Goal: Information Seeking & Learning: Learn about a topic

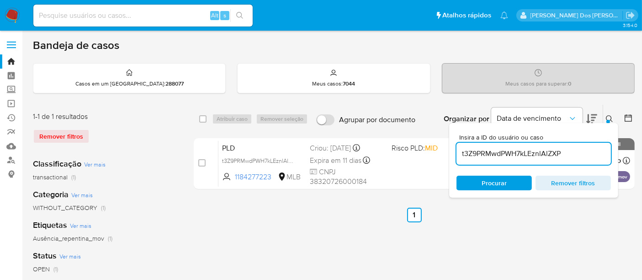
click at [134, 17] on input at bounding box center [142, 16] width 219 height 12
paste input "kTMLHRCLXIe9TI4HXgxV457F"
type input "kTMLHRCLXIe9TI4HXgxV457F"
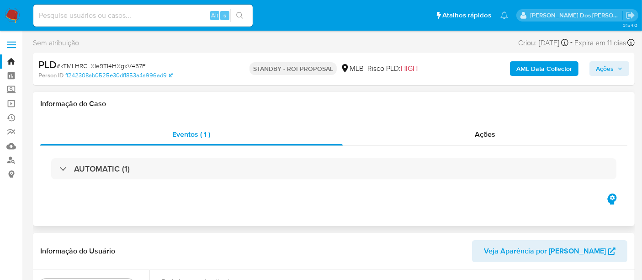
select select "10"
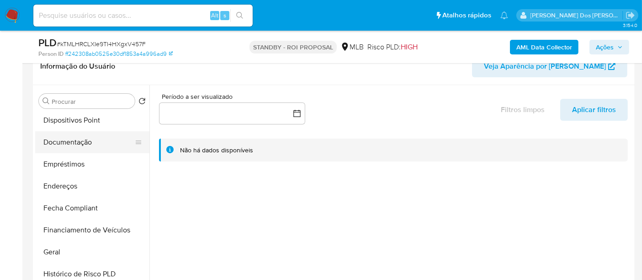
scroll to position [305, 0]
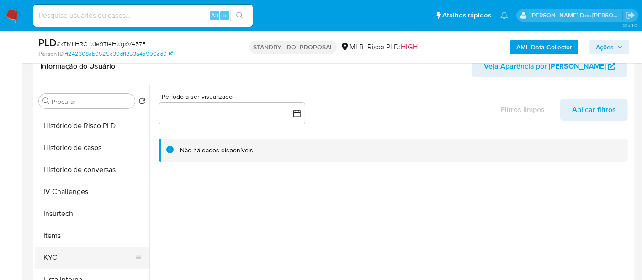
click at [48, 254] on button "KYC" at bounding box center [88, 257] width 107 height 22
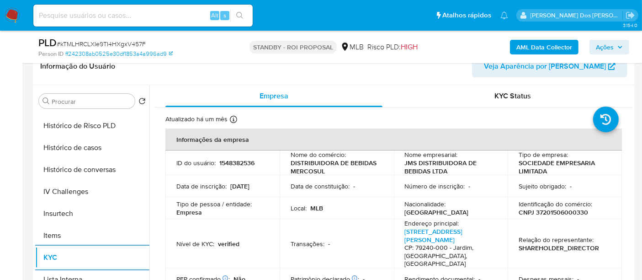
scroll to position [51, 0]
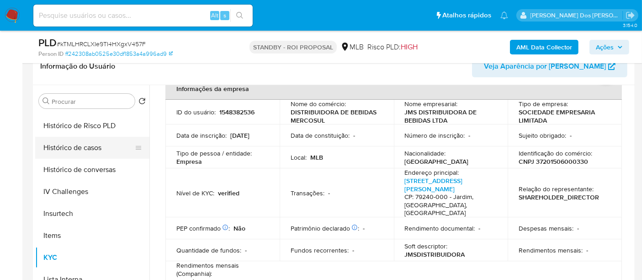
click at [81, 151] on button "Histórico de casos" at bounding box center [88, 148] width 107 height 22
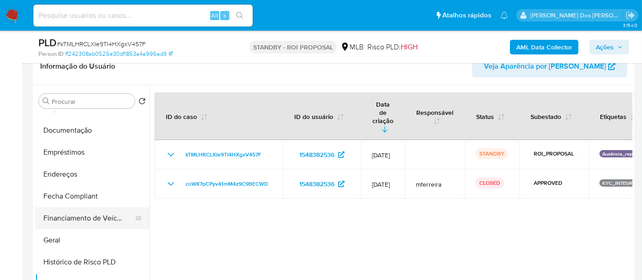
scroll to position [152, 0]
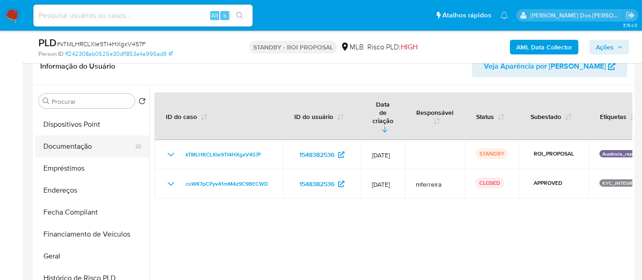
click at [77, 150] on button "Documentação" at bounding box center [88, 146] width 107 height 22
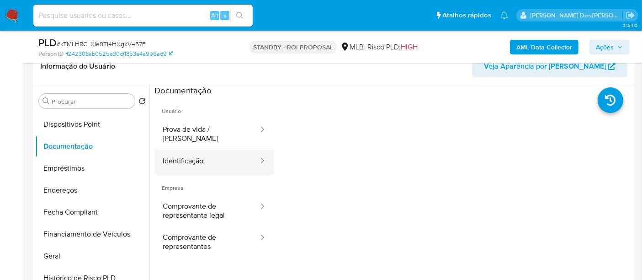
click at [179, 150] on button "Identificação" at bounding box center [207, 161] width 105 height 23
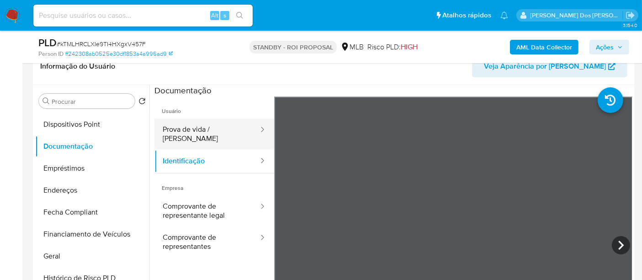
click at [203, 133] on button "Prova de vida / Selfie" at bounding box center [207, 133] width 105 height 31
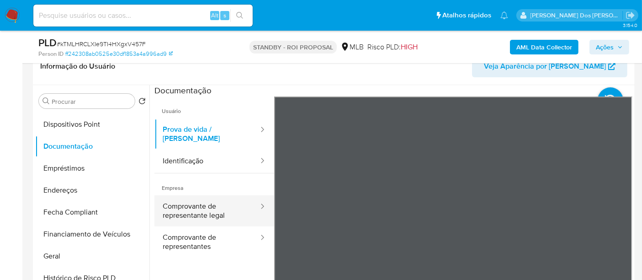
click at [211, 209] on button "Comprovante de representante legal" at bounding box center [207, 210] width 105 height 31
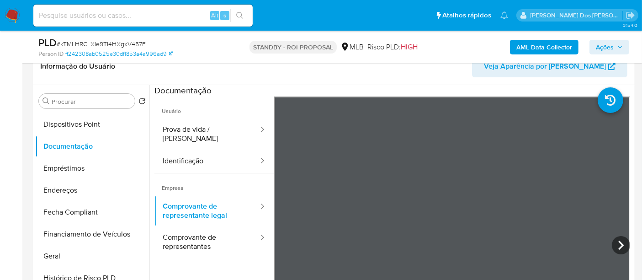
scroll to position [80, 0]
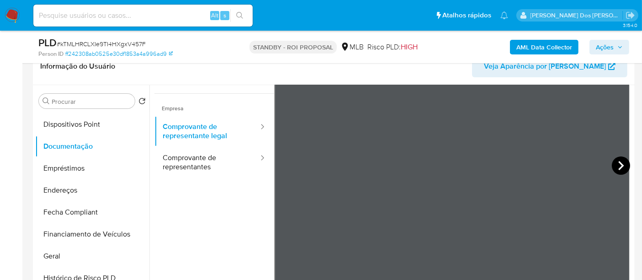
click at [612, 167] on icon at bounding box center [621, 165] width 18 height 18
click at [622, 161] on icon at bounding box center [621, 165] width 18 height 18
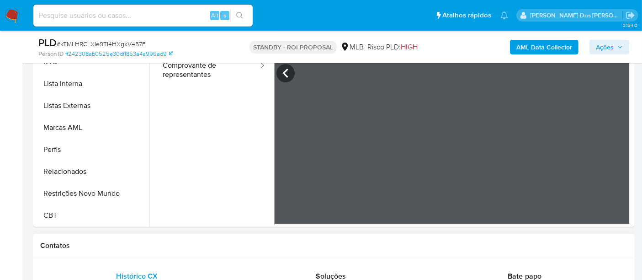
scroll to position [305, 0]
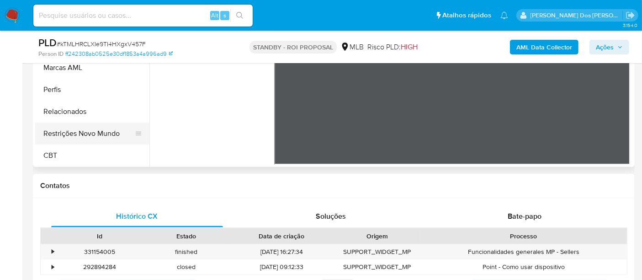
click at [97, 136] on button "Restrições Novo Mundo" at bounding box center [88, 134] width 107 height 22
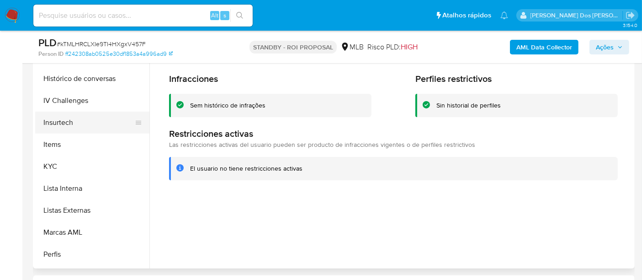
scroll to position [256, 0]
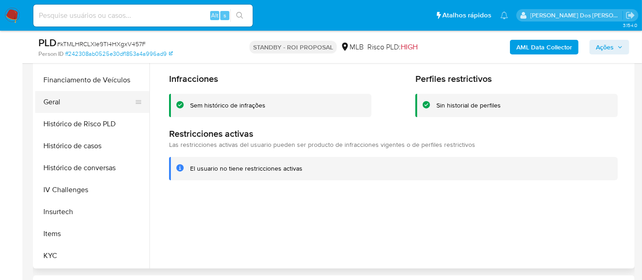
click at [56, 97] on button "Geral" at bounding box center [88, 102] width 107 height 22
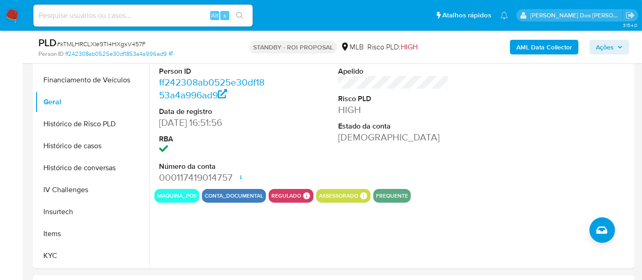
click at [135, 14] on input at bounding box center [142, 16] width 219 height 12
paste input "aK5LtPJT52aNF04Y4k24xAUa"
type input "aK5LtPJT52aNF04Y4k24xAUa"
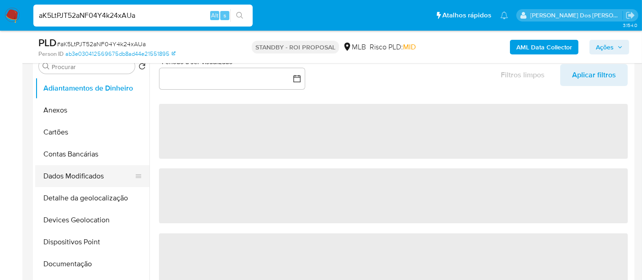
scroll to position [203, 0]
select select "10"
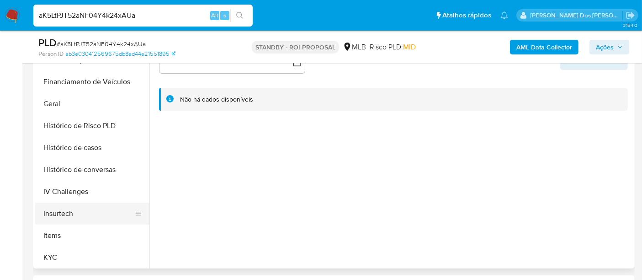
scroll to position [305, 0]
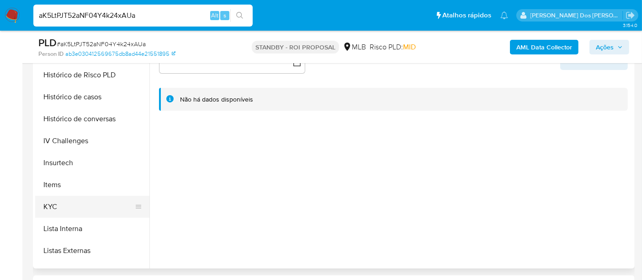
click at [49, 204] on button "KYC" at bounding box center [88, 207] width 107 height 22
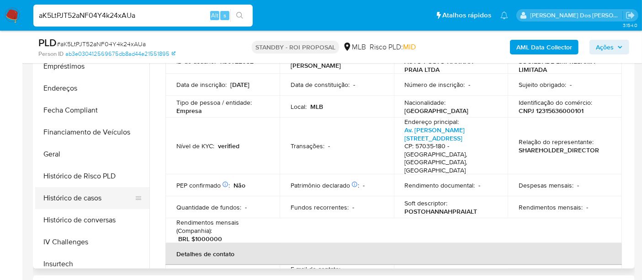
scroll to position [203, 0]
click at [91, 201] on button "Histórico de casos" at bounding box center [88, 198] width 107 height 22
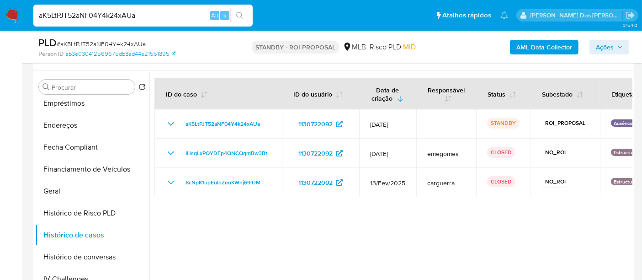
scroll to position [152, 0]
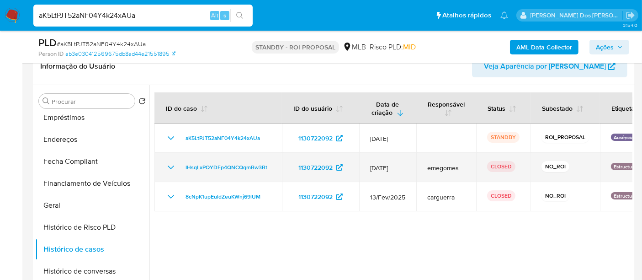
click at [173, 164] on icon "Mostrar/Ocultar" at bounding box center [171, 167] width 11 height 11
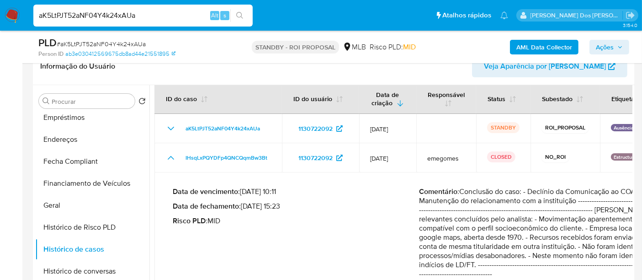
scroll to position [0, 0]
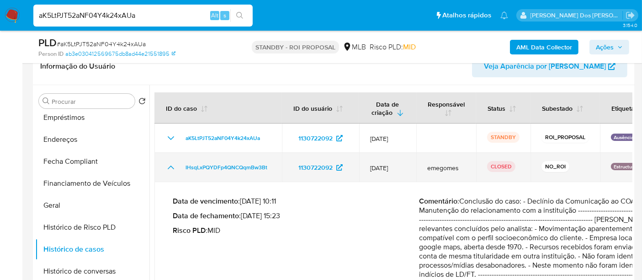
click at [167, 168] on icon "Mostrar/Ocultar" at bounding box center [171, 167] width 11 height 11
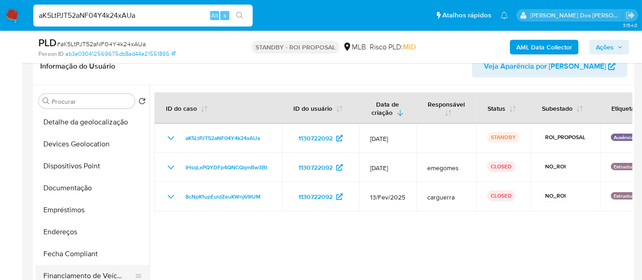
scroll to position [102, 0]
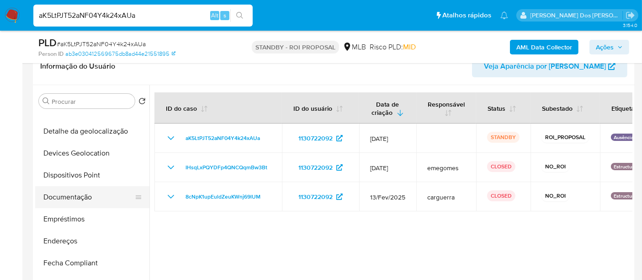
click at [77, 190] on button "Documentação" at bounding box center [88, 197] width 107 height 22
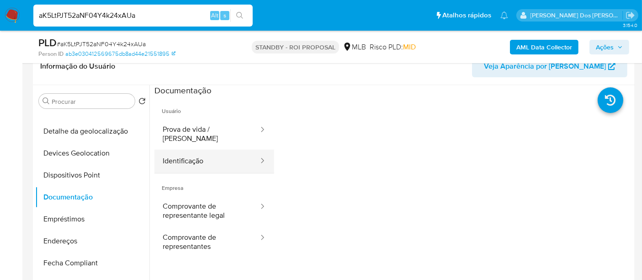
click at [188, 151] on button "Identificação" at bounding box center [207, 161] width 105 height 23
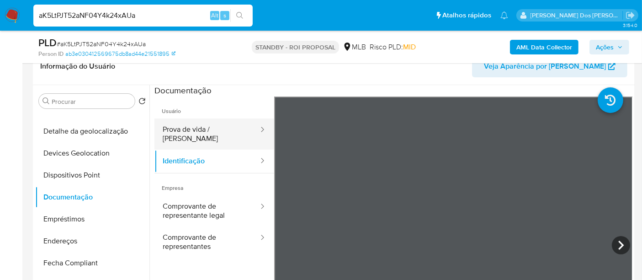
click at [218, 135] on button "Prova de vida / Selfie" at bounding box center [207, 133] width 105 height 31
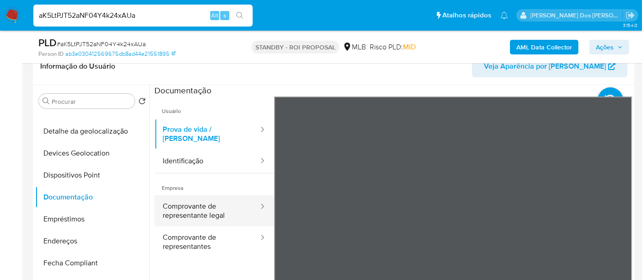
click at [200, 201] on button "Comprovante de representante legal" at bounding box center [207, 210] width 105 height 31
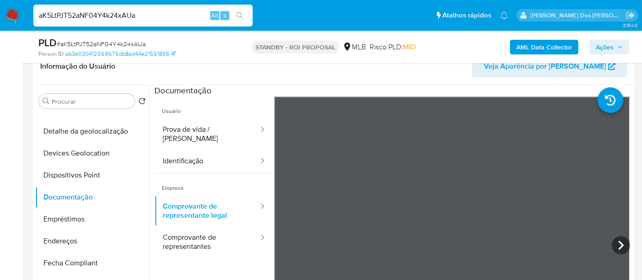
scroll to position [203, 0]
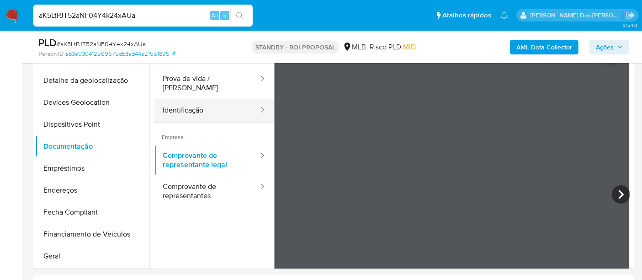
click at [191, 104] on button "Identificação" at bounding box center [207, 110] width 105 height 23
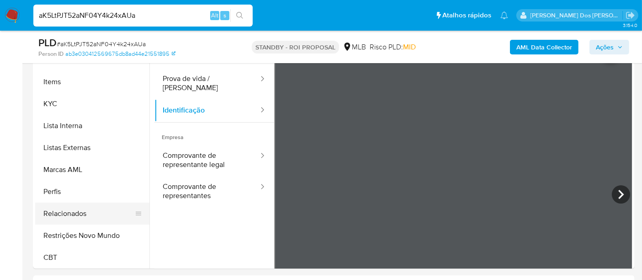
scroll to position [408, 0]
click at [92, 235] on button "Restrições Novo Mundo" at bounding box center [88, 235] width 107 height 22
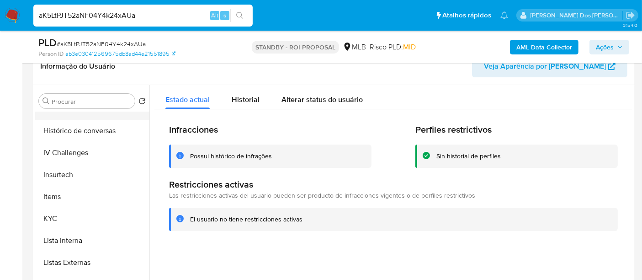
scroll to position [256, 0]
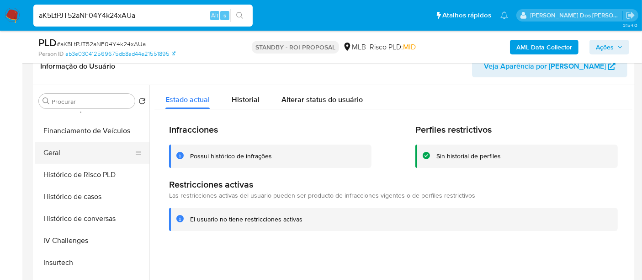
click at [55, 152] on button "Geral" at bounding box center [88, 153] width 107 height 22
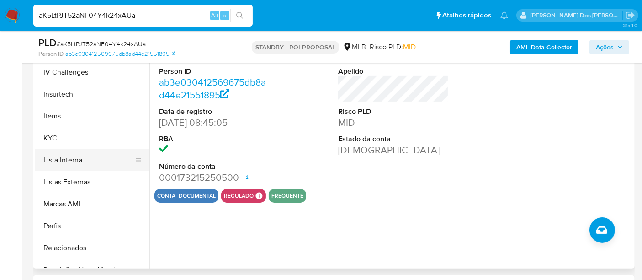
scroll to position [357, 0]
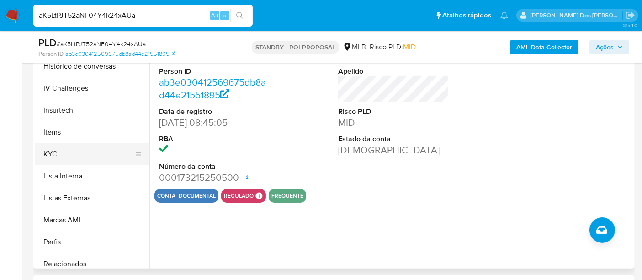
click at [56, 156] on button "KYC" at bounding box center [88, 154] width 107 height 22
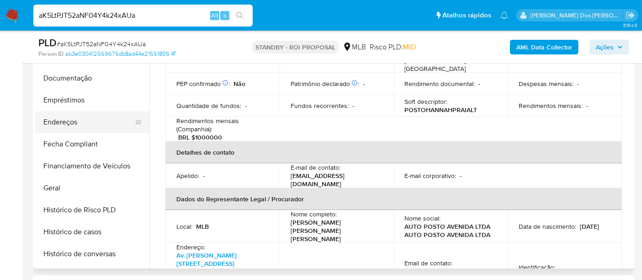
scroll to position [154, 0]
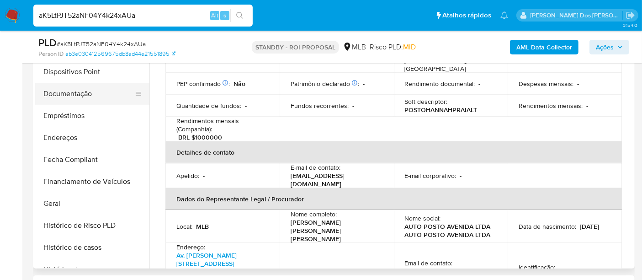
click at [75, 100] on button "Documentação" at bounding box center [88, 94] width 107 height 22
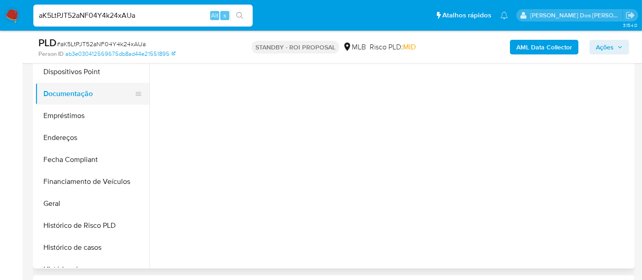
scroll to position [0, 0]
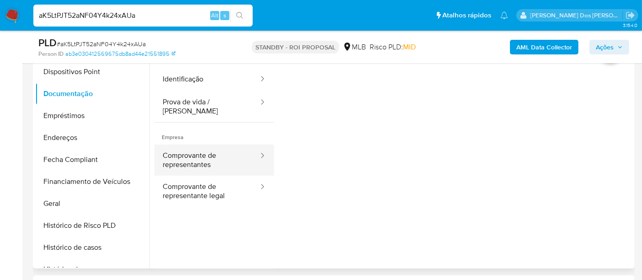
click at [171, 153] on button "Comprovante de representantes" at bounding box center [207, 159] width 105 height 31
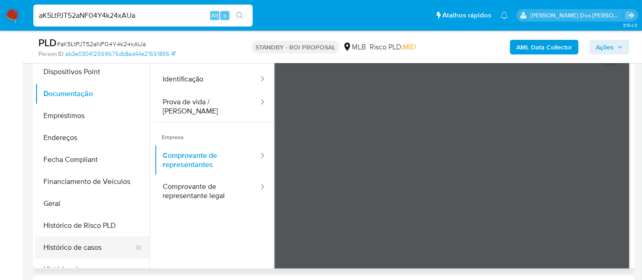
click at [70, 238] on button "Histórico de casos" at bounding box center [88, 247] width 107 height 22
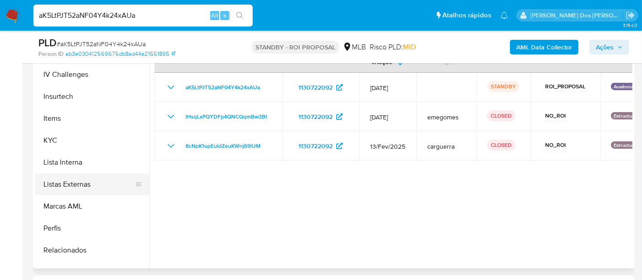
scroll to position [408, 0]
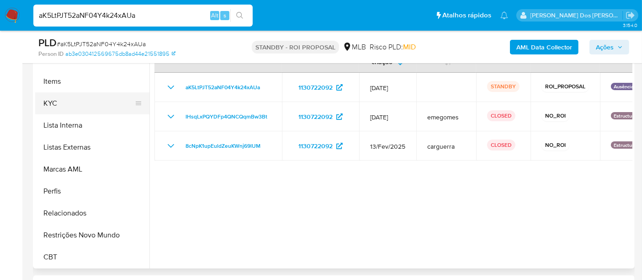
click at [53, 106] on button "KYC" at bounding box center [88, 103] width 107 height 22
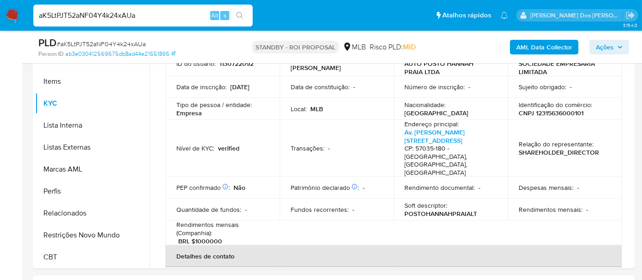
scroll to position [0, 0]
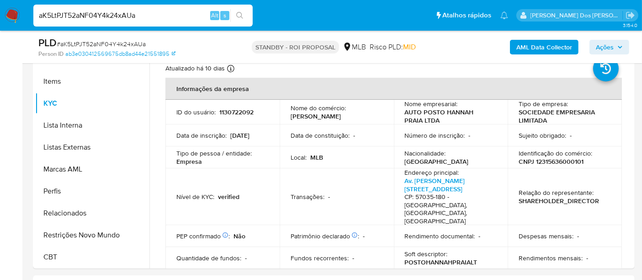
click at [138, 12] on input "aK5LtPJT52aNF04Y4k24xAUa" at bounding box center [142, 16] width 219 height 12
paste input "yTlazssXDA8ktm6lioFBL9gt"
type input "yTlazssXDA8ktm6lioFBL9gt"
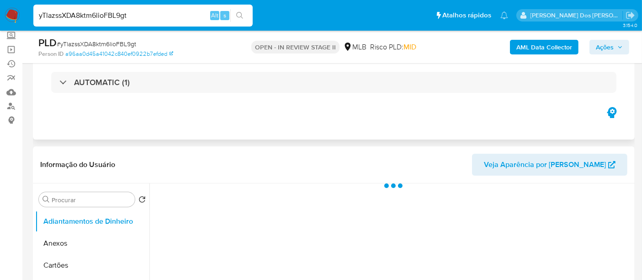
scroll to position [102, 0]
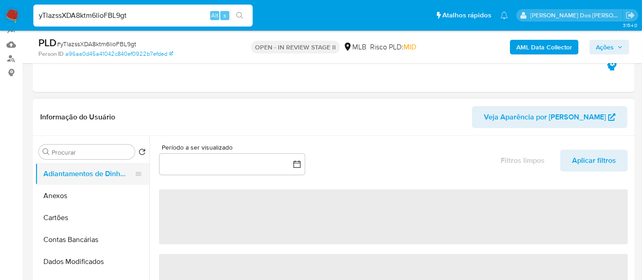
select select "10"
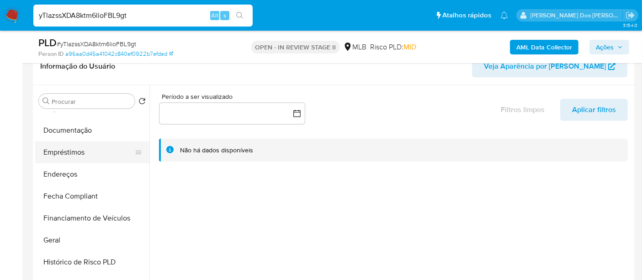
scroll to position [152, 0]
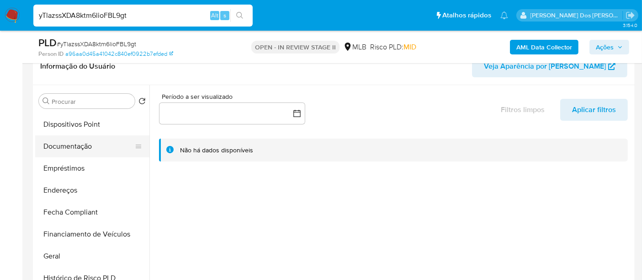
click at [76, 142] on button "Documentação" at bounding box center [88, 146] width 107 height 22
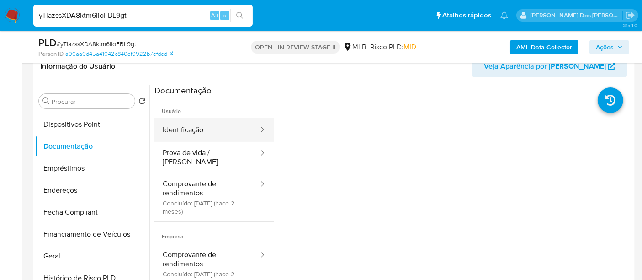
click at [176, 131] on button "Identificação" at bounding box center [207, 129] width 105 height 23
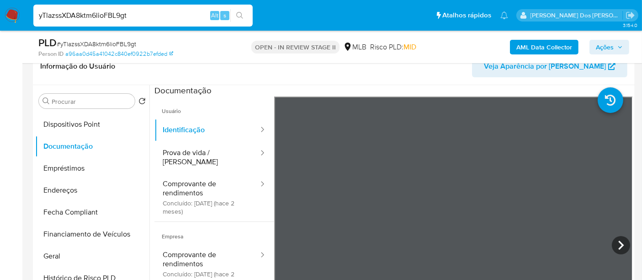
scroll to position [203, 0]
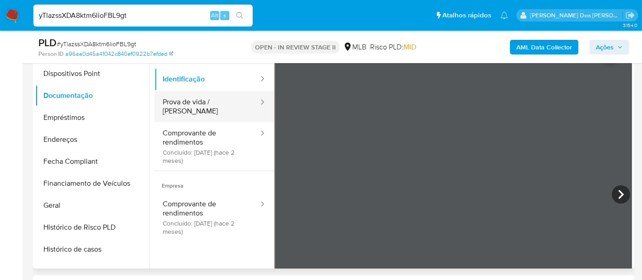
click at [218, 106] on button "Prova de vida / Selfie" at bounding box center [207, 106] width 105 height 31
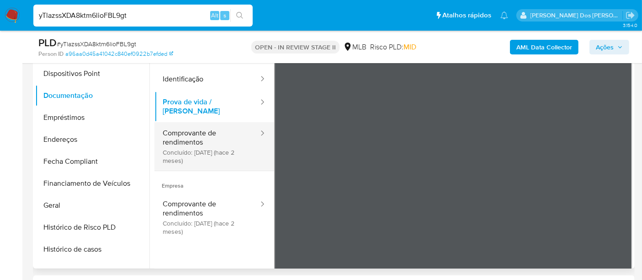
click at [171, 134] on button "Comprovante de rendimentos Concluído: 14/06/2025 (hace 2 meses)" at bounding box center [207, 146] width 105 height 48
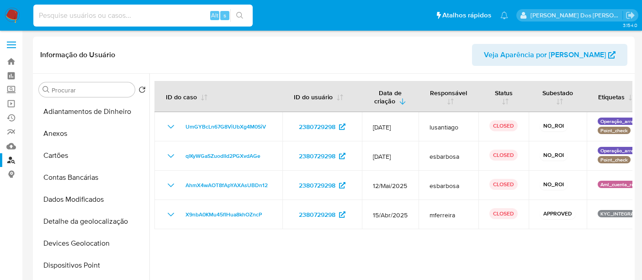
select select "10"
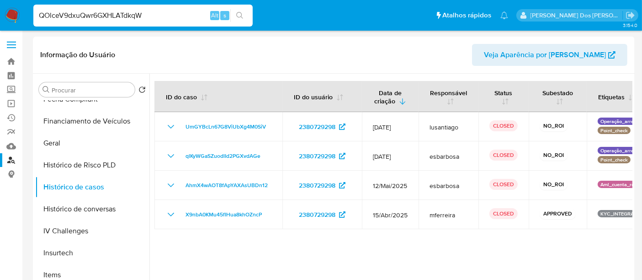
type input "QOlceV9dxuQwr6GXHLATdkqW"
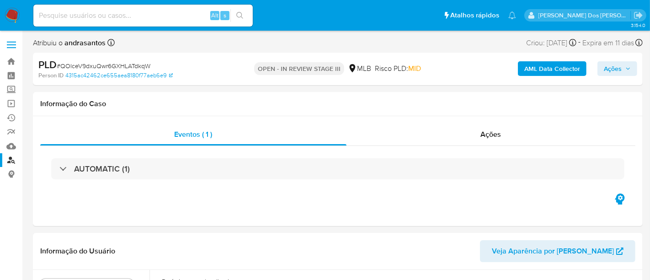
select select "10"
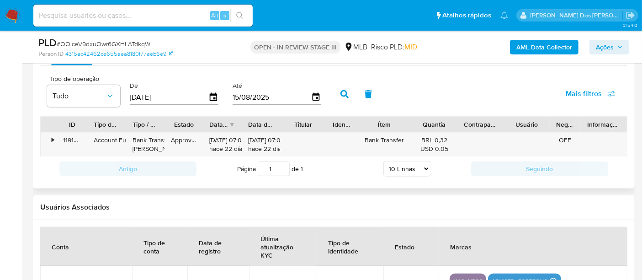
scroll to position [965, 0]
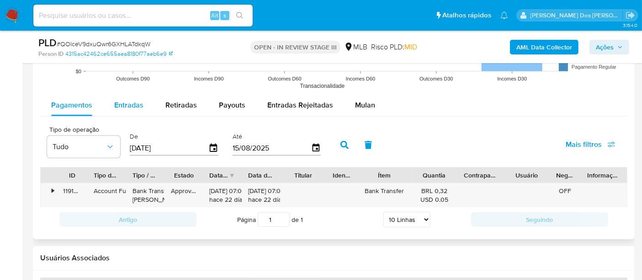
click at [133, 105] on span "Entradas" at bounding box center [128, 105] width 29 height 11
select select "10"
click at [210, 146] on icon "button" at bounding box center [214, 148] width 16 height 16
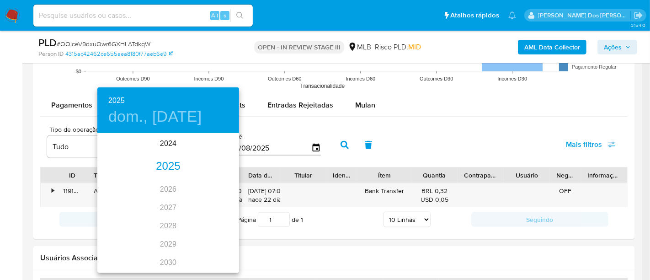
click at [164, 166] on div "2025" at bounding box center [168, 166] width 142 height 18
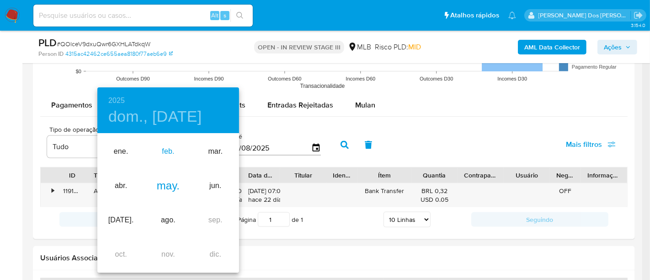
click at [166, 150] on div "feb." at bounding box center [167, 151] width 47 height 34
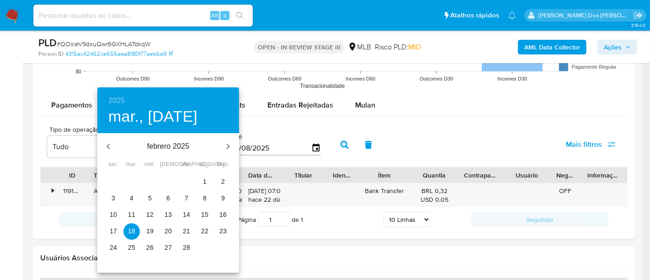
drag, startPoint x: 203, startPoint y: 178, endPoint x: 224, endPoint y: 170, distance: 22.0
click at [204, 178] on p "1" at bounding box center [205, 181] width 4 height 9
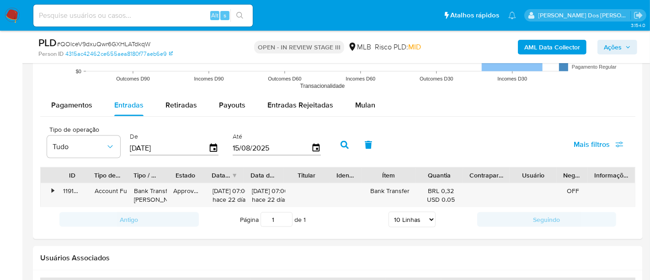
type input "01/02/2025"
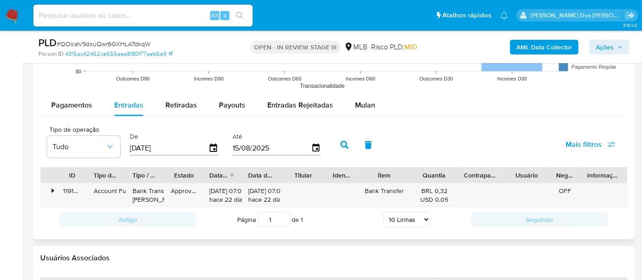
click at [341, 143] on icon "button" at bounding box center [345, 145] width 8 height 8
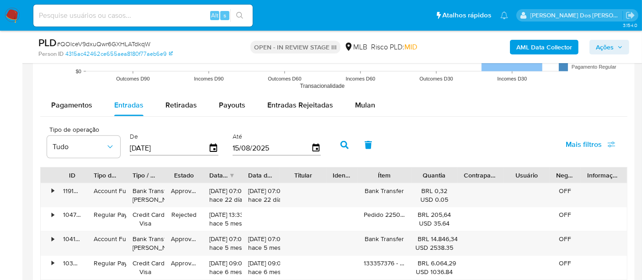
scroll to position [1016, 0]
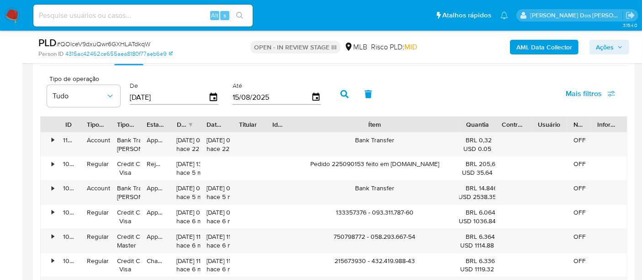
drag, startPoint x: 468, startPoint y: 126, endPoint x: 529, endPoint y: 127, distance: 61.7
click at [529, 127] on div "ID Tipo de operação Tipo / Método Estado Data de criação Data de aprovação Titu…" at bounding box center [334, 125] width 587 height 16
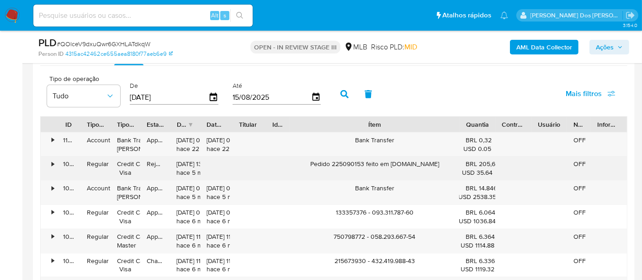
drag, startPoint x: 432, startPoint y: 162, endPoint x: 399, endPoint y: 164, distance: 32.9
click at [399, 164] on div "Pedido 225090153 feito em Voupra.com" at bounding box center [375, 168] width 170 height 24
click at [319, 164] on div "Pedido 225090153 feito em Voupra.com" at bounding box center [375, 168] width 170 height 24
drag, startPoint x: 414, startPoint y: 166, endPoint x: 432, endPoint y: 166, distance: 18.3
click at [432, 166] on div "Pedido 225090153 feito em Voupra.com" at bounding box center [375, 168] width 170 height 24
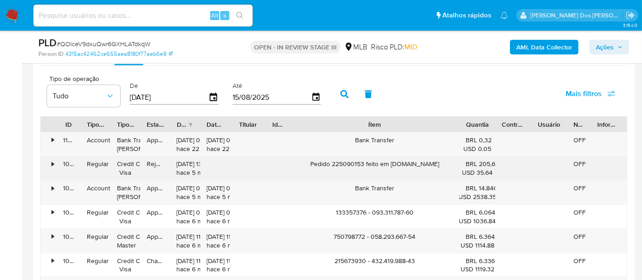
click at [314, 163] on div "Pedido 225090153 feito em Voupra.com" at bounding box center [375, 168] width 170 height 24
drag, startPoint x: 315, startPoint y: 163, endPoint x: 386, endPoint y: 161, distance: 70.4
click at [386, 161] on div "Pedido 225090153 feito em Voupra.com" at bounding box center [375, 168] width 170 height 24
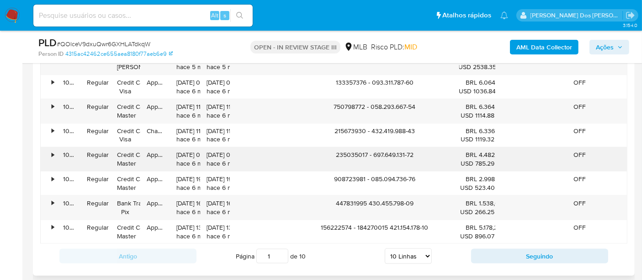
scroll to position [1168, 0]
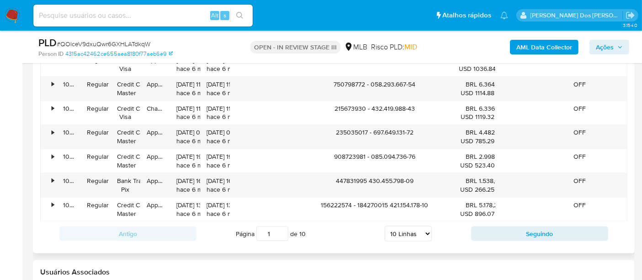
click at [422, 226] on select "5 Linhas 10 Linhas 20 Linhas 25 Linhas 50 Linhas 100 Linhas" at bounding box center [408, 234] width 47 height 16
select select "100"
click at [385, 226] on select "5 Linhas 10 Linhas 20 Linhas 25 Linhas 50 Linhas 100 Linhas" at bounding box center [408, 234] width 47 height 16
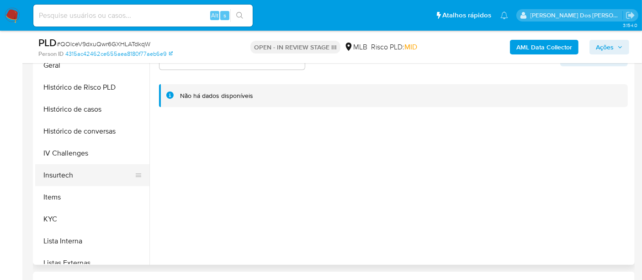
scroll to position [305, 0]
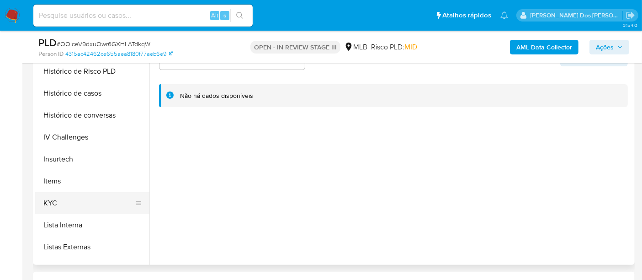
drag, startPoint x: 51, startPoint y: 201, endPoint x: 61, endPoint y: 200, distance: 10.6
click at [51, 201] on button "KYC" at bounding box center [88, 203] width 107 height 22
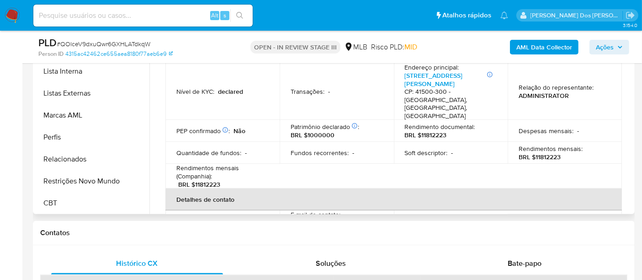
scroll to position [408, 0]
click at [87, 177] on button "Restrições Novo Mundo" at bounding box center [88, 181] width 107 height 22
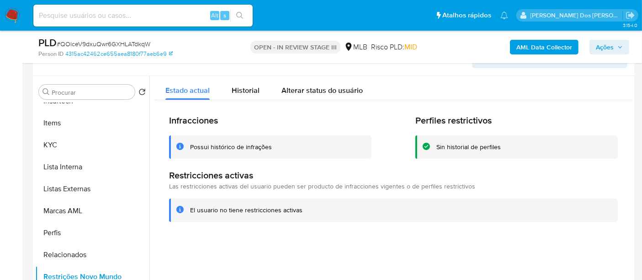
scroll to position [156, 0]
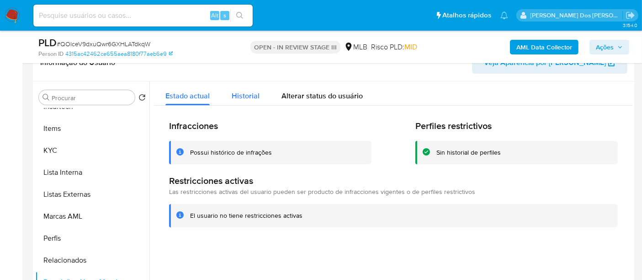
click at [253, 96] on span "Historial" at bounding box center [246, 96] width 28 height 11
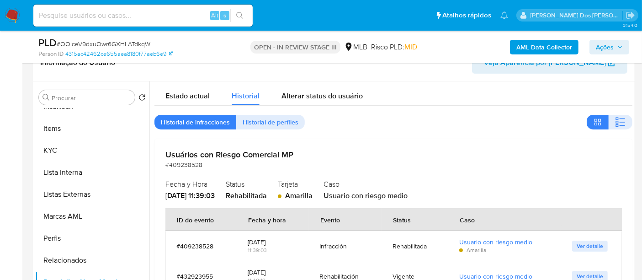
scroll to position [51, 0]
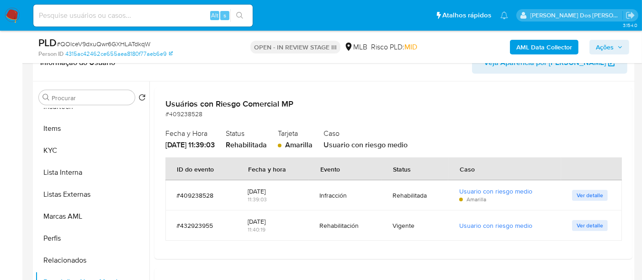
drag, startPoint x: 119, startPoint y: 23, endPoint x: 119, endPoint y: 16, distance: 6.4
click at [119, 22] on div "Alt s" at bounding box center [142, 16] width 219 height 22
click at [120, 16] on input at bounding box center [142, 16] width 219 height 12
paste input "2380729298"
type input "2380729298"
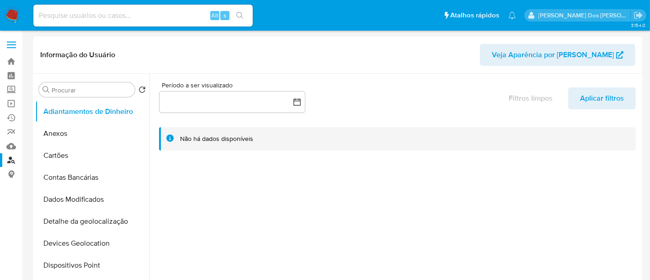
select select "10"
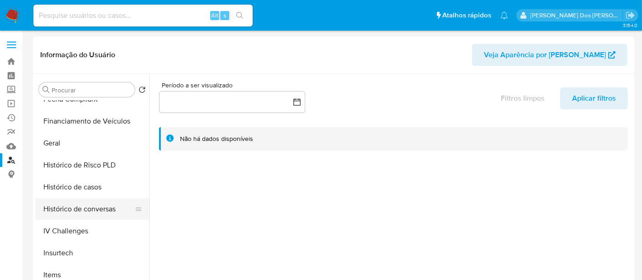
scroll to position [355, 0]
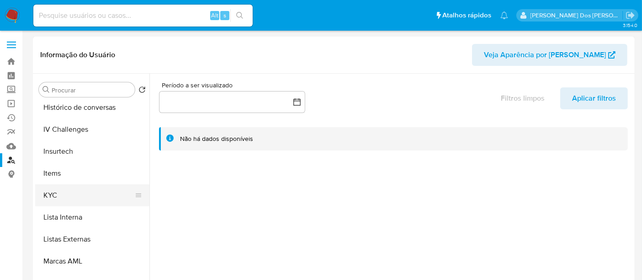
click at [53, 198] on button "KYC" at bounding box center [88, 195] width 107 height 22
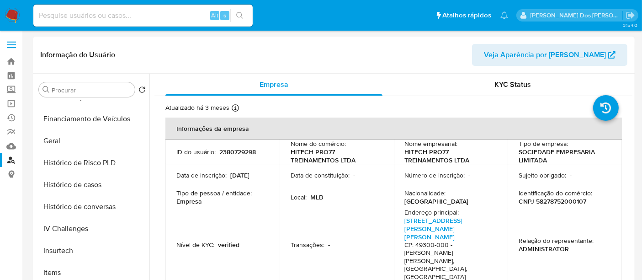
scroll to position [254, 0]
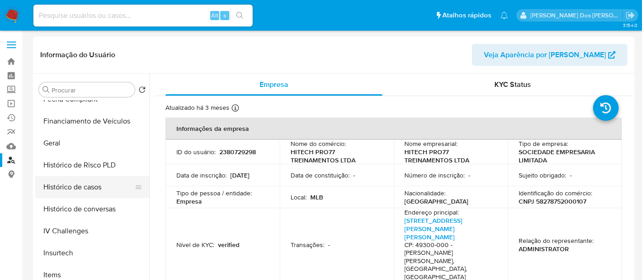
click at [74, 185] on button "Histórico de casos" at bounding box center [88, 187] width 107 height 22
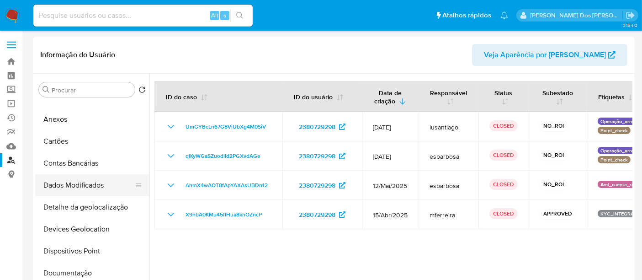
scroll to position [0, 0]
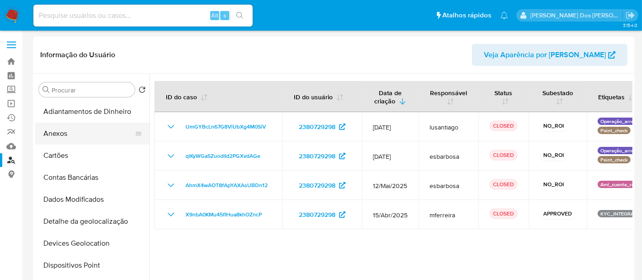
click at [61, 135] on button "Anexos" at bounding box center [88, 134] width 107 height 22
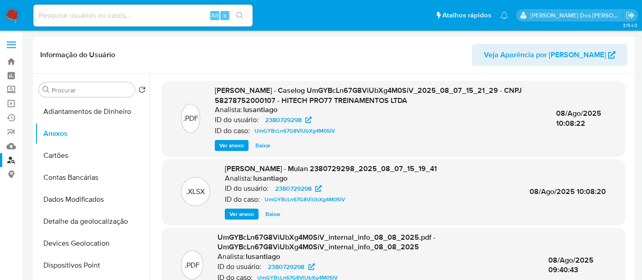
click at [232, 144] on span "Ver anexo" at bounding box center [231, 145] width 25 height 9
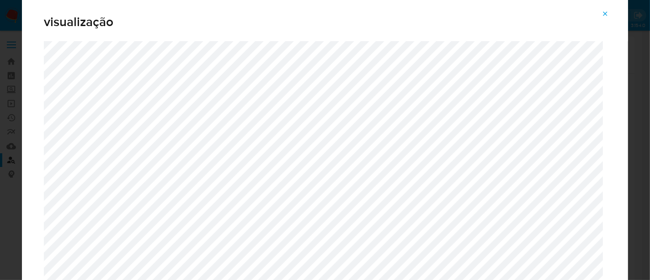
click at [603, 15] on icon "Attachment preview" at bounding box center [605, 13] width 7 height 7
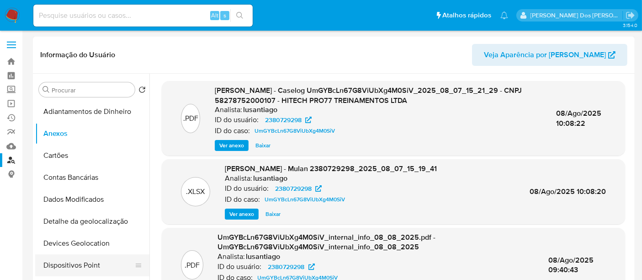
scroll to position [51, 0]
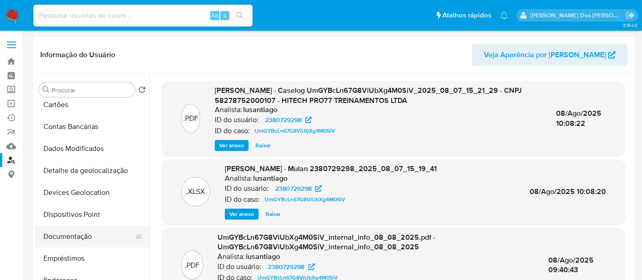
drag, startPoint x: 75, startPoint y: 234, endPoint x: 83, endPoint y: 232, distance: 9.0
click at [75, 234] on button "Documentação" at bounding box center [88, 236] width 107 height 22
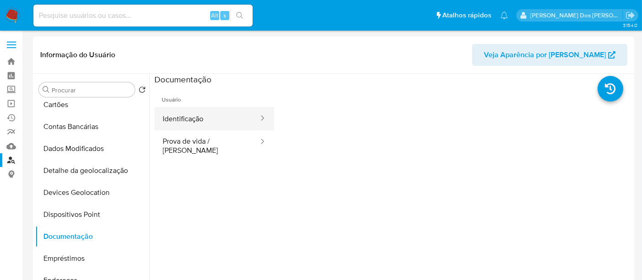
click at [187, 121] on button "Identificação" at bounding box center [207, 118] width 105 height 23
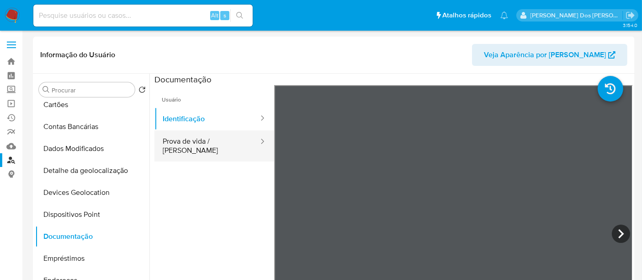
click at [208, 148] on button "Prova de vida / Selfie" at bounding box center [207, 145] width 105 height 31
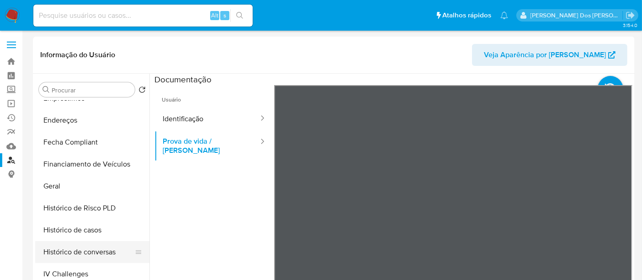
scroll to position [254, 0]
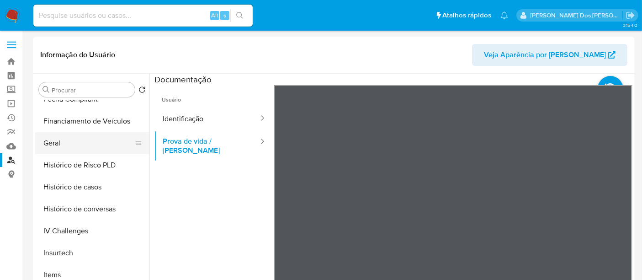
click at [51, 138] on button "Geral" at bounding box center [88, 143] width 107 height 22
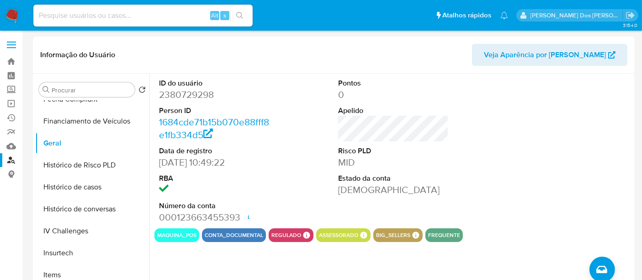
drag, startPoint x: 11, startPoint y: 162, endPoint x: 34, endPoint y: 163, distance: 23.3
click at [11, 162] on link "Localizador de pessoas" at bounding box center [54, 160] width 109 height 14
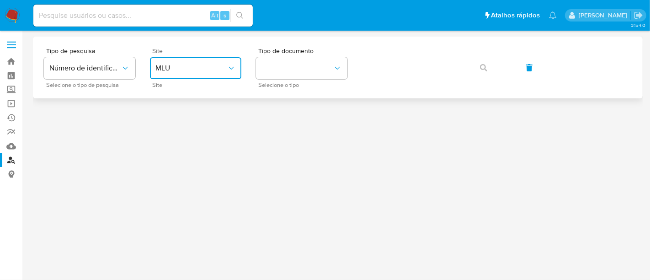
click at [185, 70] on span "MLU" at bounding box center [190, 68] width 71 height 9
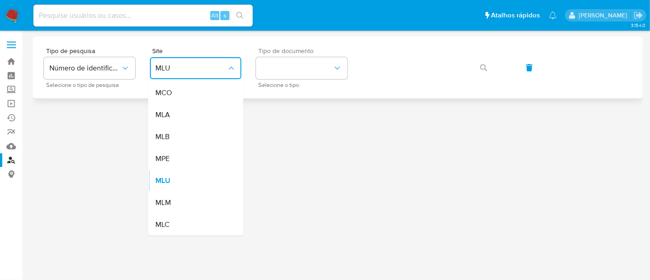
drag, startPoint x: 175, startPoint y: 132, endPoint x: 292, endPoint y: 86, distance: 125.1
click at [177, 131] on div "MLB" at bounding box center [192, 137] width 75 height 22
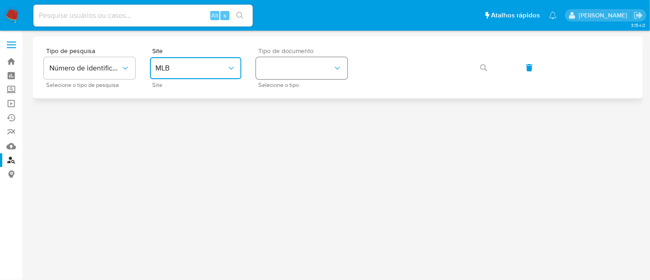
click at [316, 69] on button "identificationType" at bounding box center [301, 68] width 91 height 22
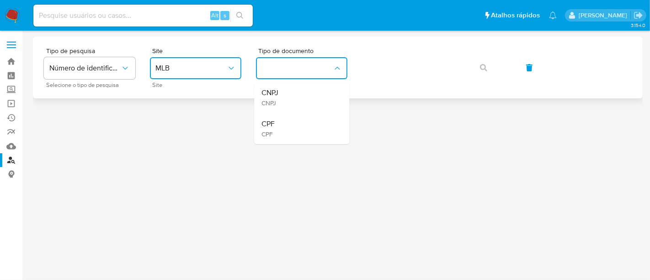
drag, startPoint x: 284, startPoint y: 119, endPoint x: 382, endPoint y: 81, distance: 104.5
click at [286, 118] on div "CPF CPF" at bounding box center [299, 128] width 75 height 31
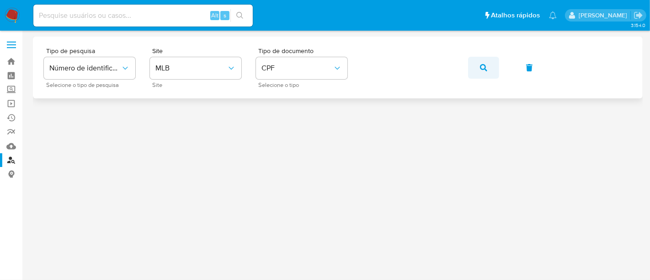
click at [481, 68] on icon "button" at bounding box center [483, 67] width 7 height 7
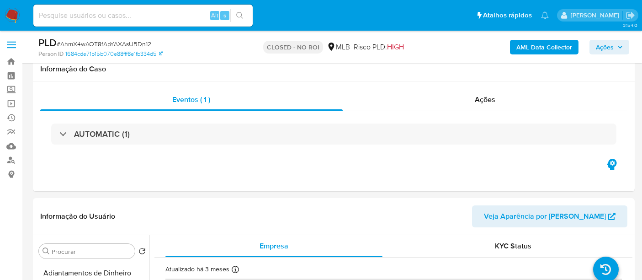
select select "10"
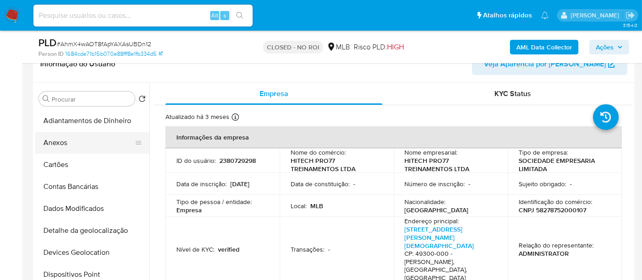
click at [60, 140] on button "Anexos" at bounding box center [88, 143] width 107 height 22
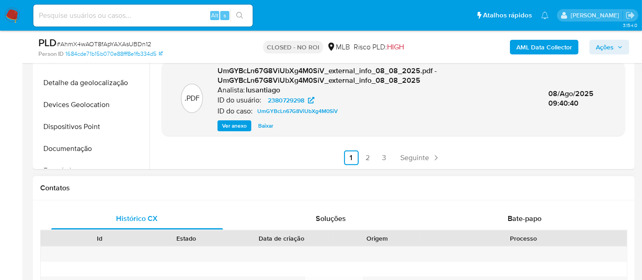
scroll to position [355, 0]
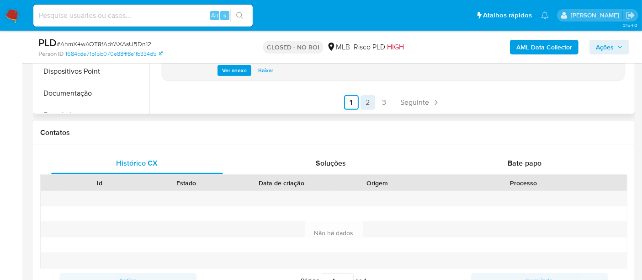
click at [366, 103] on link "2" at bounding box center [368, 102] width 15 height 15
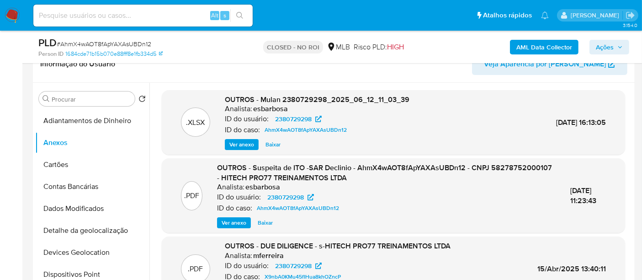
scroll to position [51, 0]
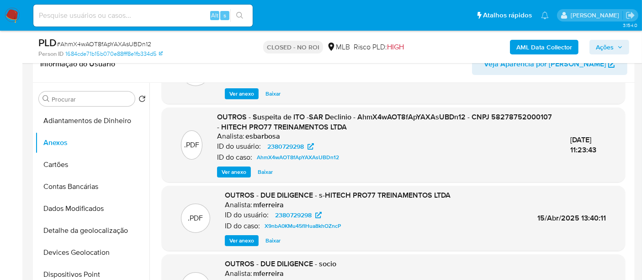
click at [239, 172] on span "Ver anexo" at bounding box center [234, 171] width 25 height 9
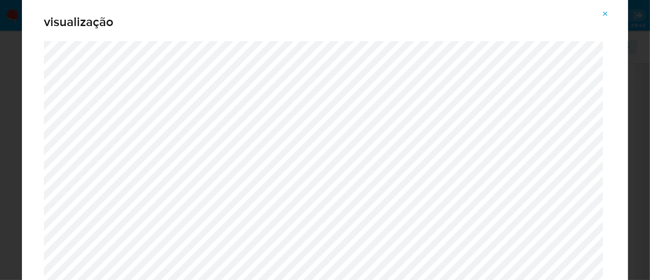
click at [607, 15] on icon "Attachment preview" at bounding box center [606, 13] width 4 height 4
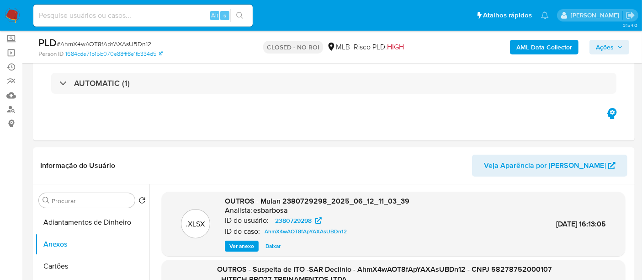
click at [127, 45] on span "# AhmX4wAOT8fApYAXAsUBDn12" at bounding box center [104, 43] width 95 height 9
copy span "AhmX4wAOT8fApYAXAsUBDn12"
